Goal: Navigation & Orientation: Find specific page/section

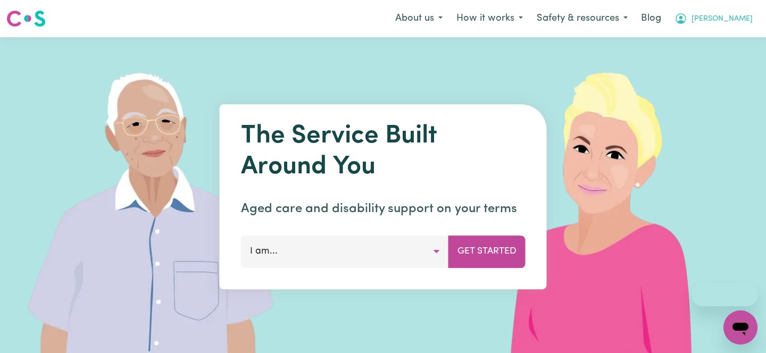
click at [687, 17] on icon "My Account" at bounding box center [681, 18] width 13 height 13
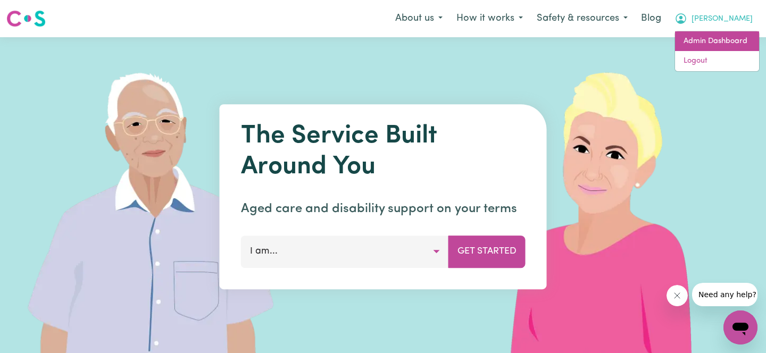
click at [720, 31] on link "Admin Dashboard" at bounding box center [717, 41] width 84 height 20
